Goal: Information Seeking & Learning: Learn about a topic

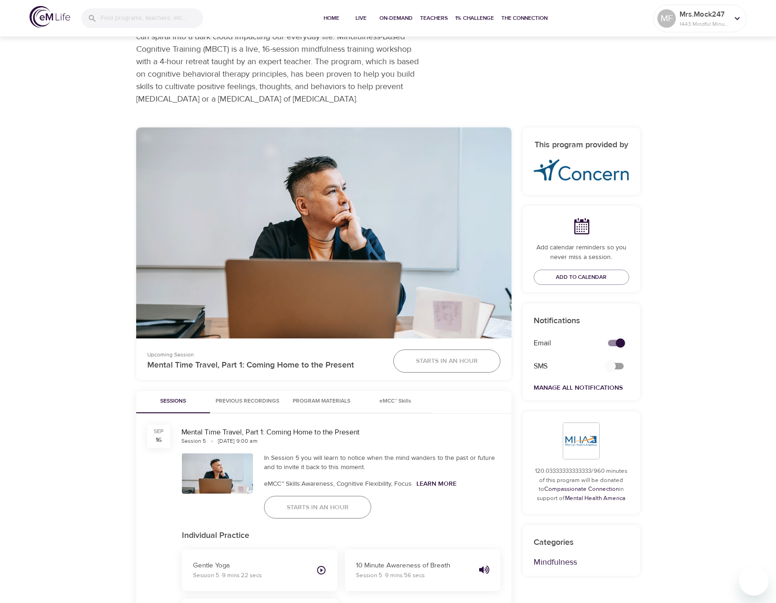
scroll to position [92, 0]
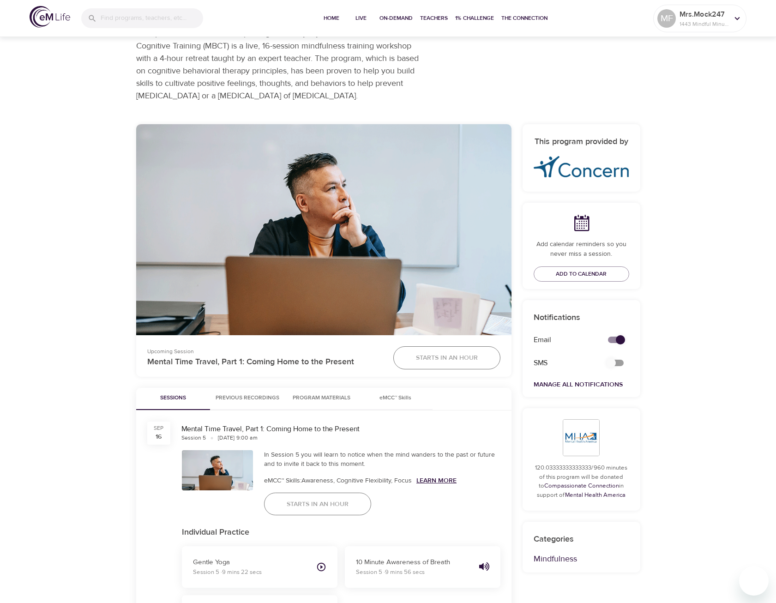
click at [439, 478] on link "Learn More" at bounding box center [436, 480] width 40 height 8
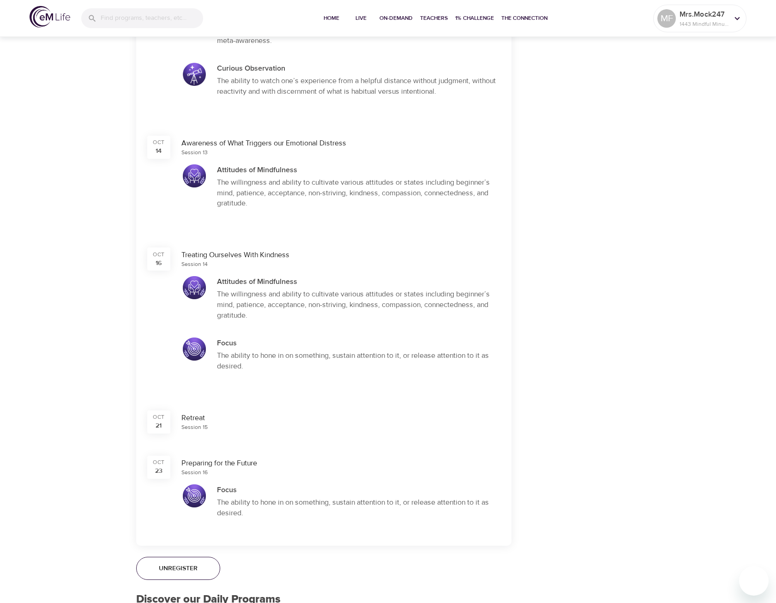
scroll to position [2263, 0]
